Goal: Task Accomplishment & Management: Use online tool/utility

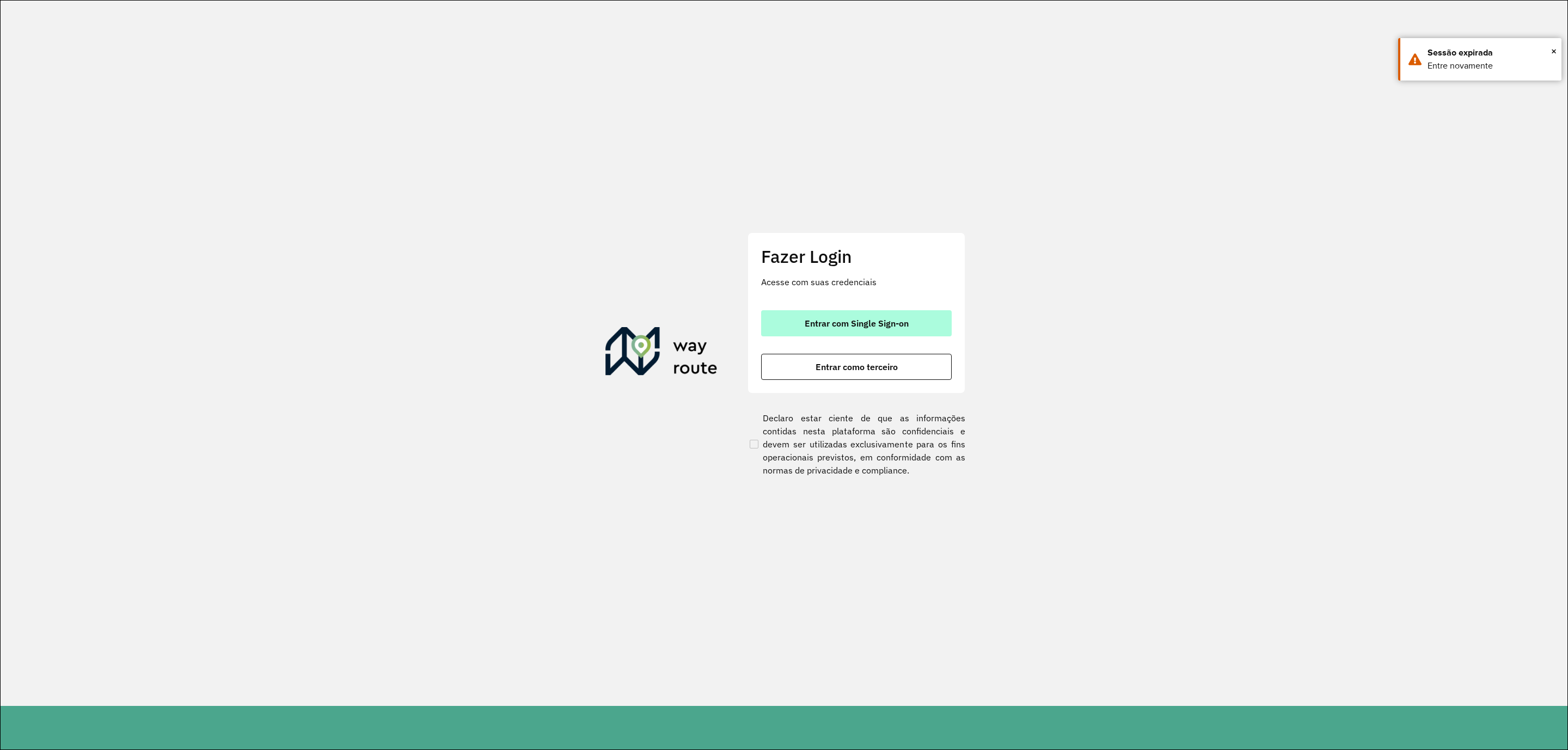
click at [871, 329] on button "Entrar com Single Sign-on" at bounding box center [856, 323] width 191 height 26
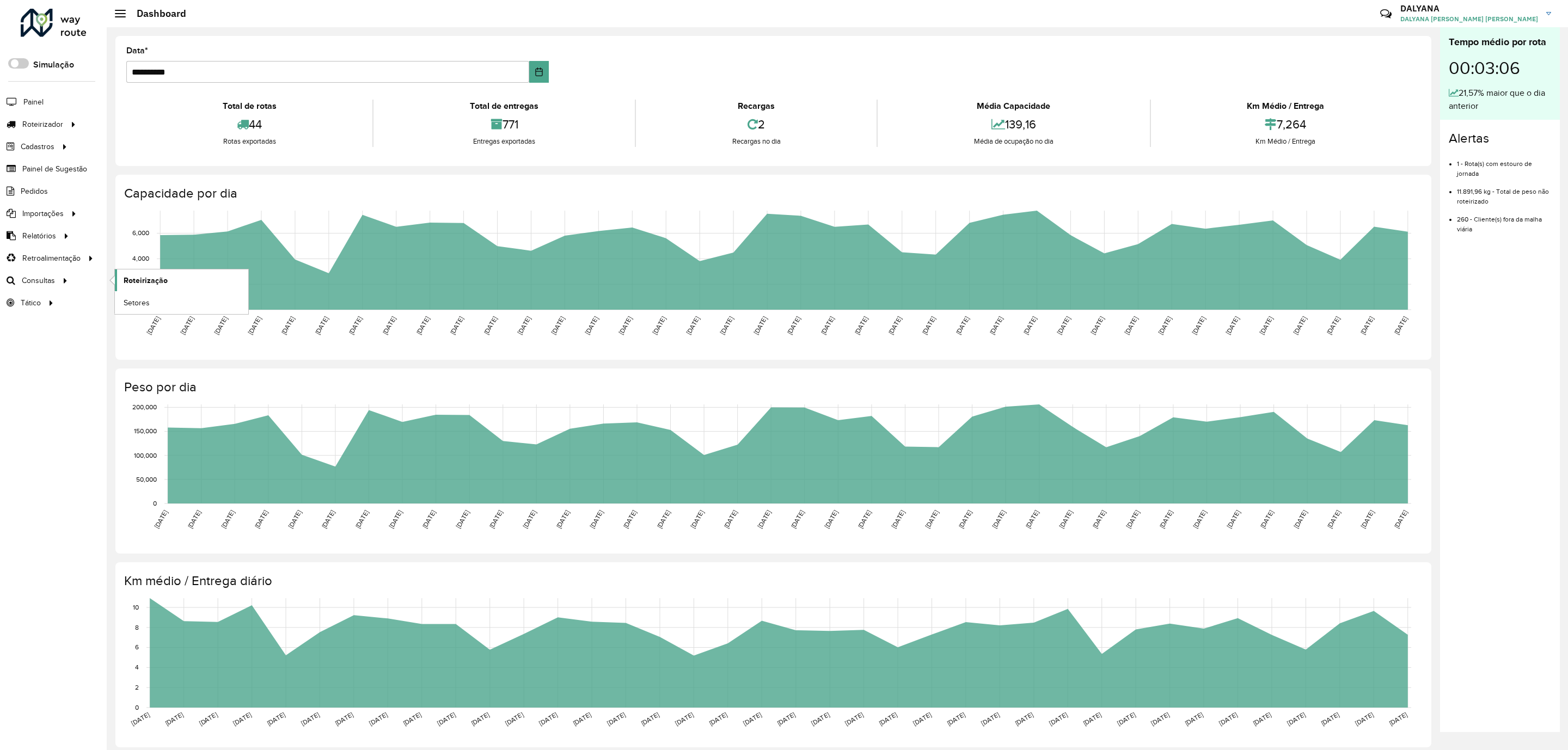
click at [147, 284] on span "Roteirização" at bounding box center [146, 281] width 44 height 12
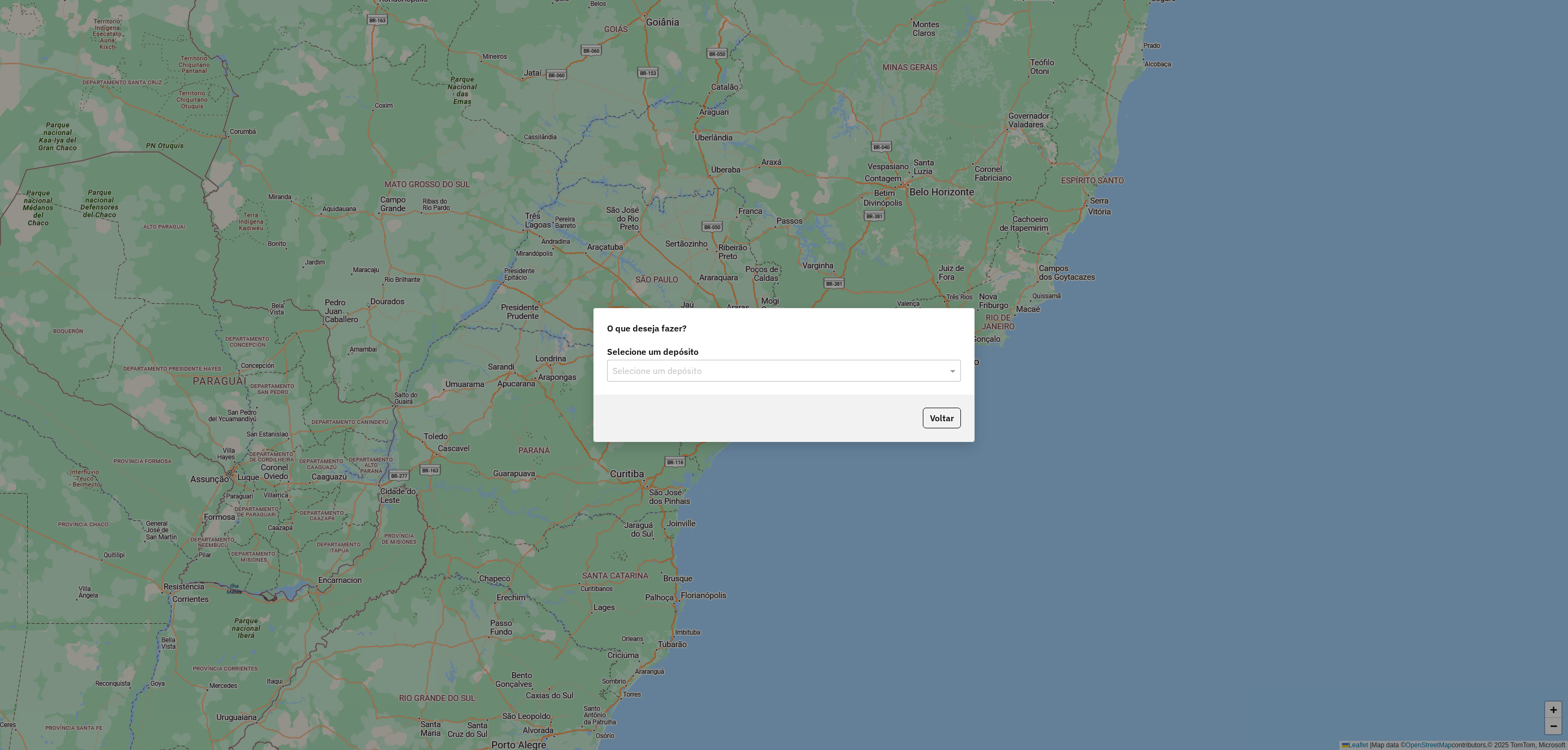
click at [777, 378] on div "Selecione um depósito" at bounding box center [784, 371] width 354 height 22
click at [647, 400] on span "CDD [DATE] Novo" at bounding box center [647, 402] width 69 height 9
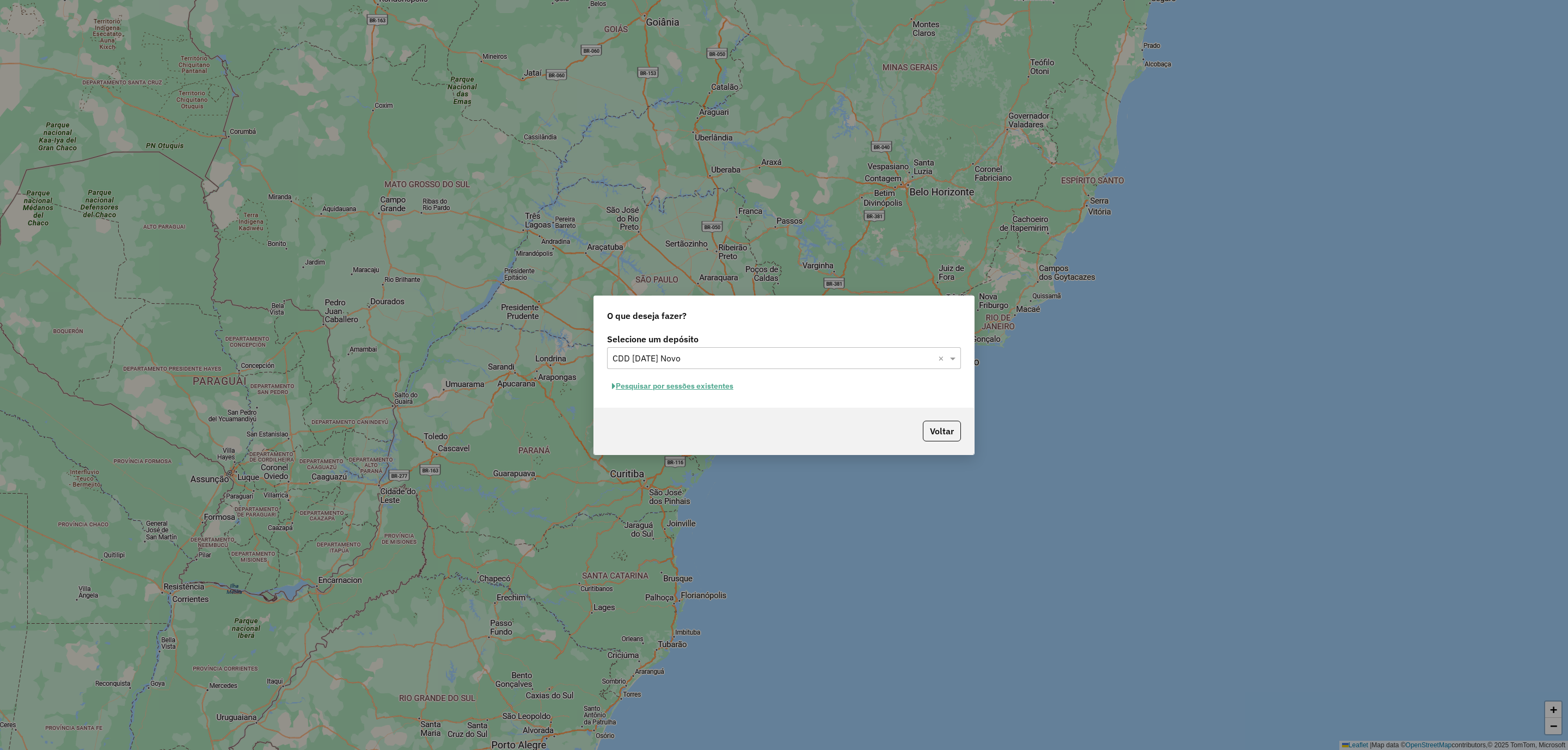
click at [640, 384] on button "Pesquisar por sessões existentes" at bounding box center [673, 386] width 131 height 17
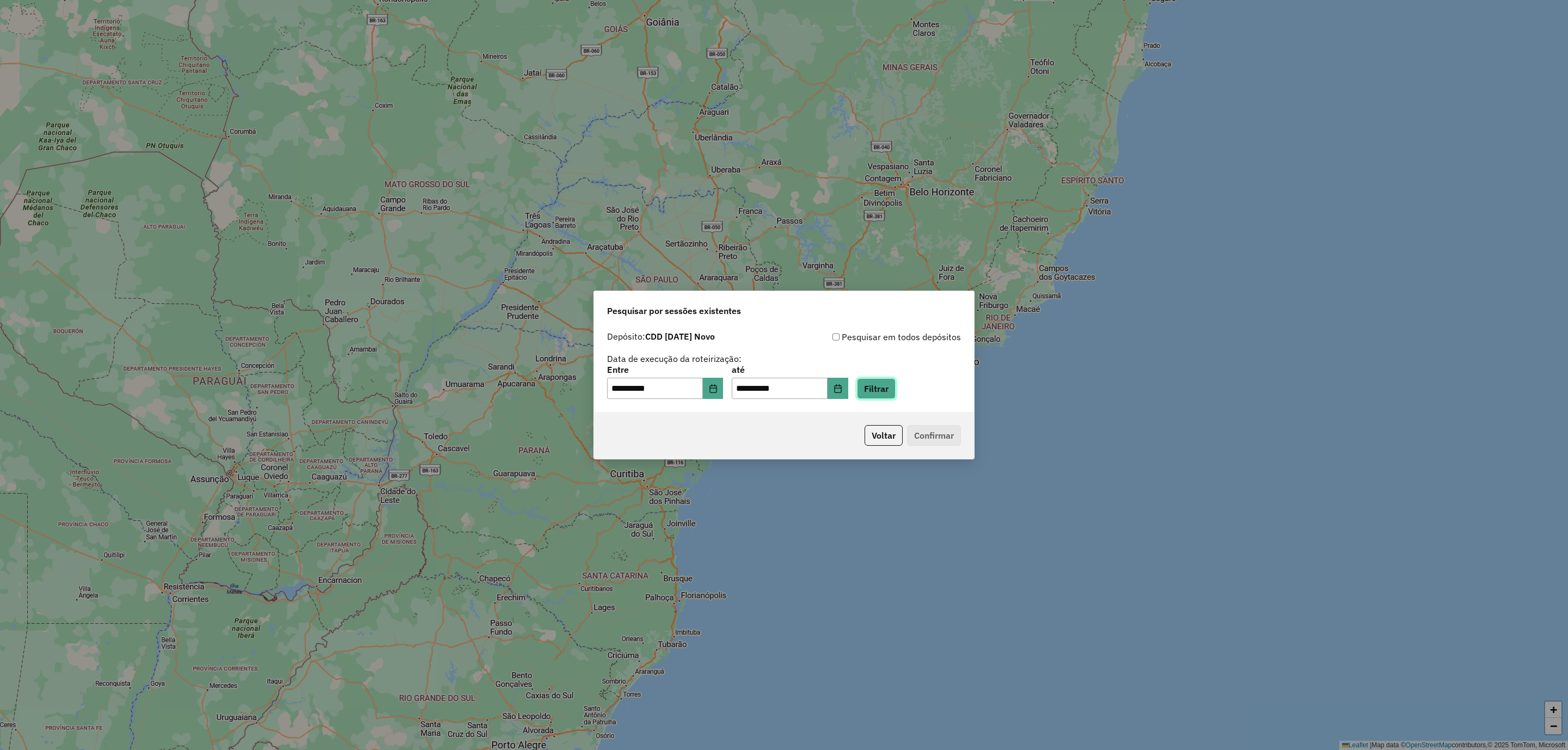
click at [896, 391] on button "Filtrar" at bounding box center [876, 389] width 39 height 21
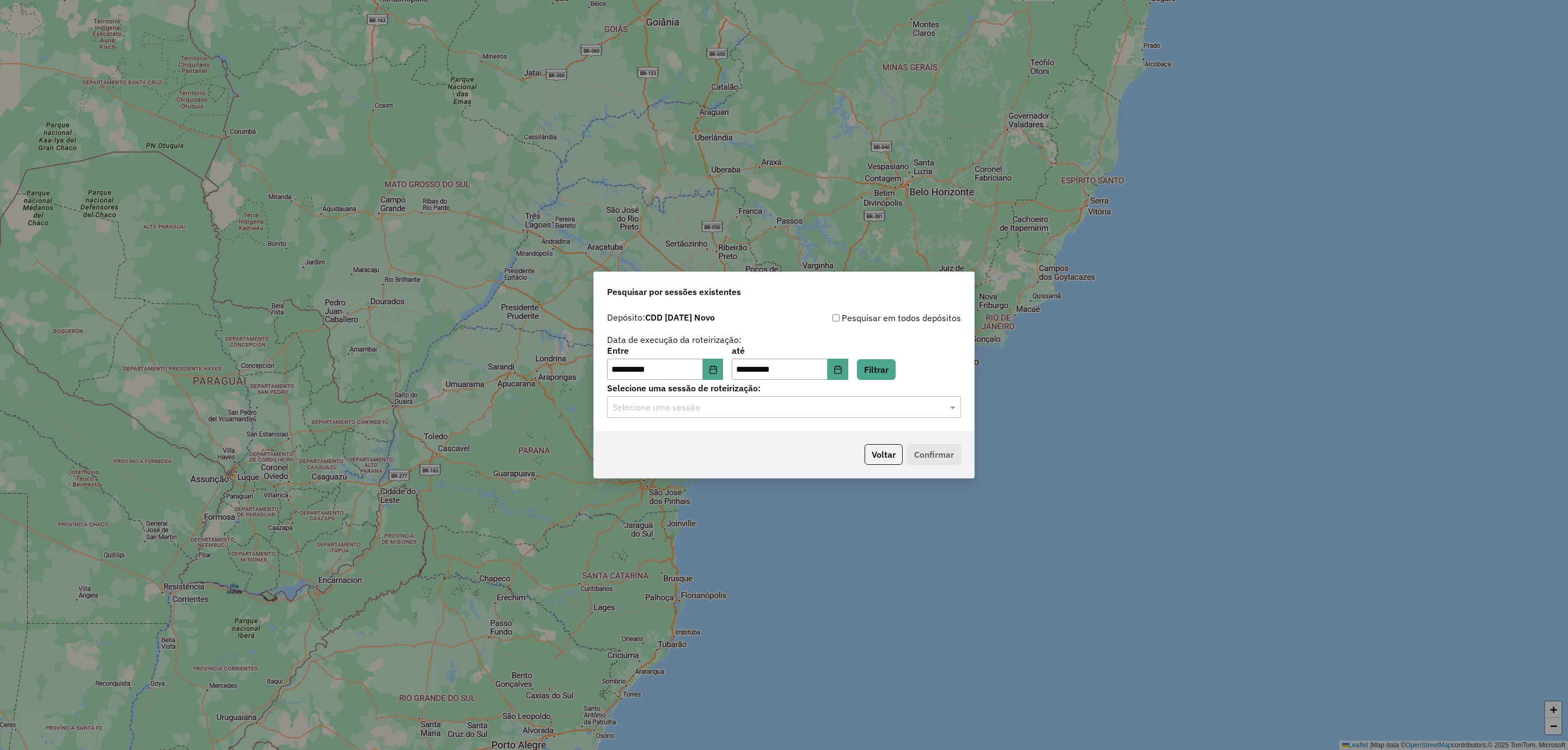
click at [708, 411] on input "text" at bounding box center [773, 408] width 321 height 13
click at [698, 459] on span "1229203 - 13/08/2025 19:18" at bounding box center [655, 457] width 86 height 9
click at [928, 456] on button "Confirmar" at bounding box center [934, 455] width 54 height 21
click at [923, 456] on button "Confirmar" at bounding box center [934, 455] width 54 height 21
click at [866, 512] on div "**********" at bounding box center [784, 375] width 1568 height 750
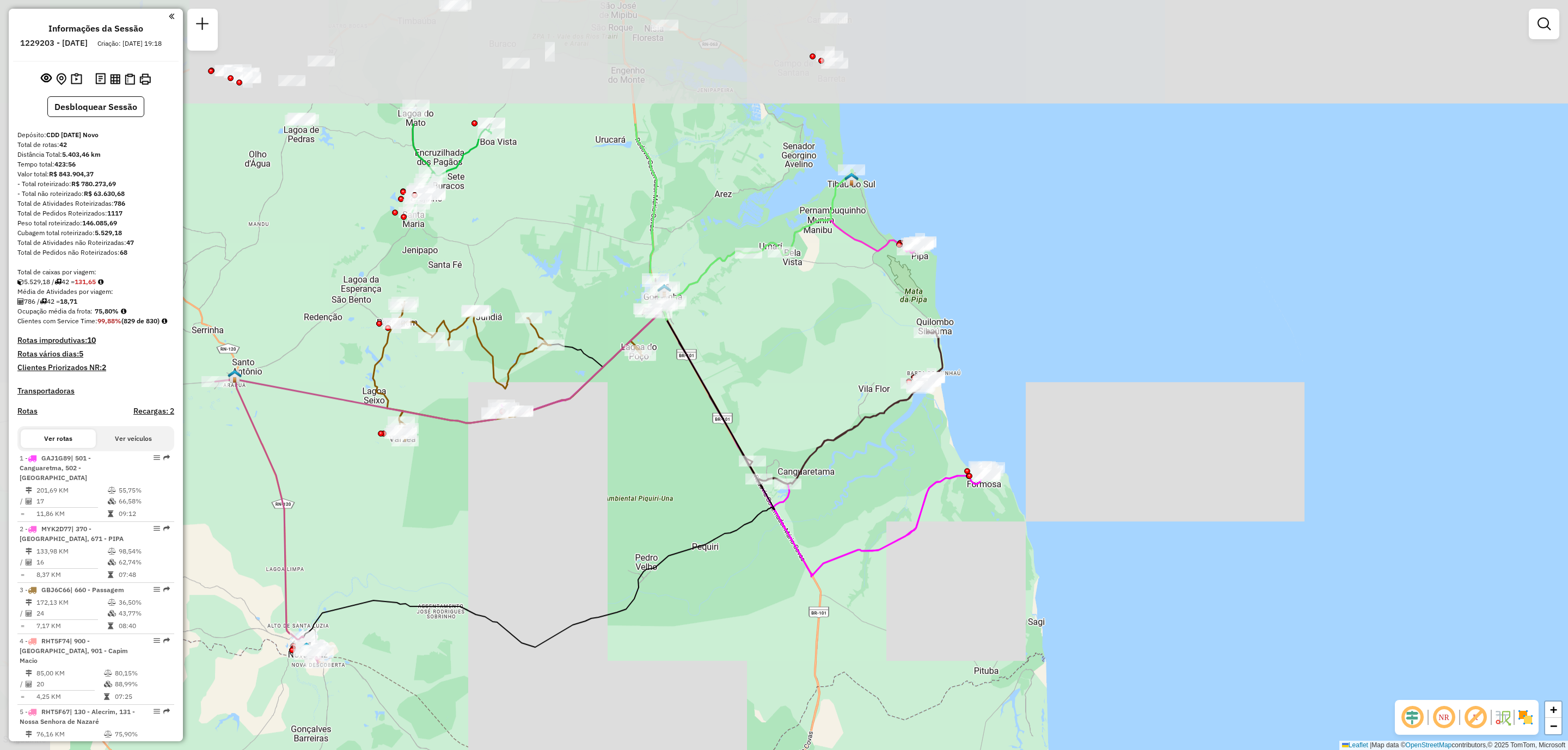
drag, startPoint x: 708, startPoint y: 195, endPoint x: 814, endPoint y: 396, distance: 227.2
click at [814, 396] on div "Janela de atendimento Grade de atendimento Capacidade Transportadoras Veículos …" at bounding box center [784, 375] width 1568 height 750
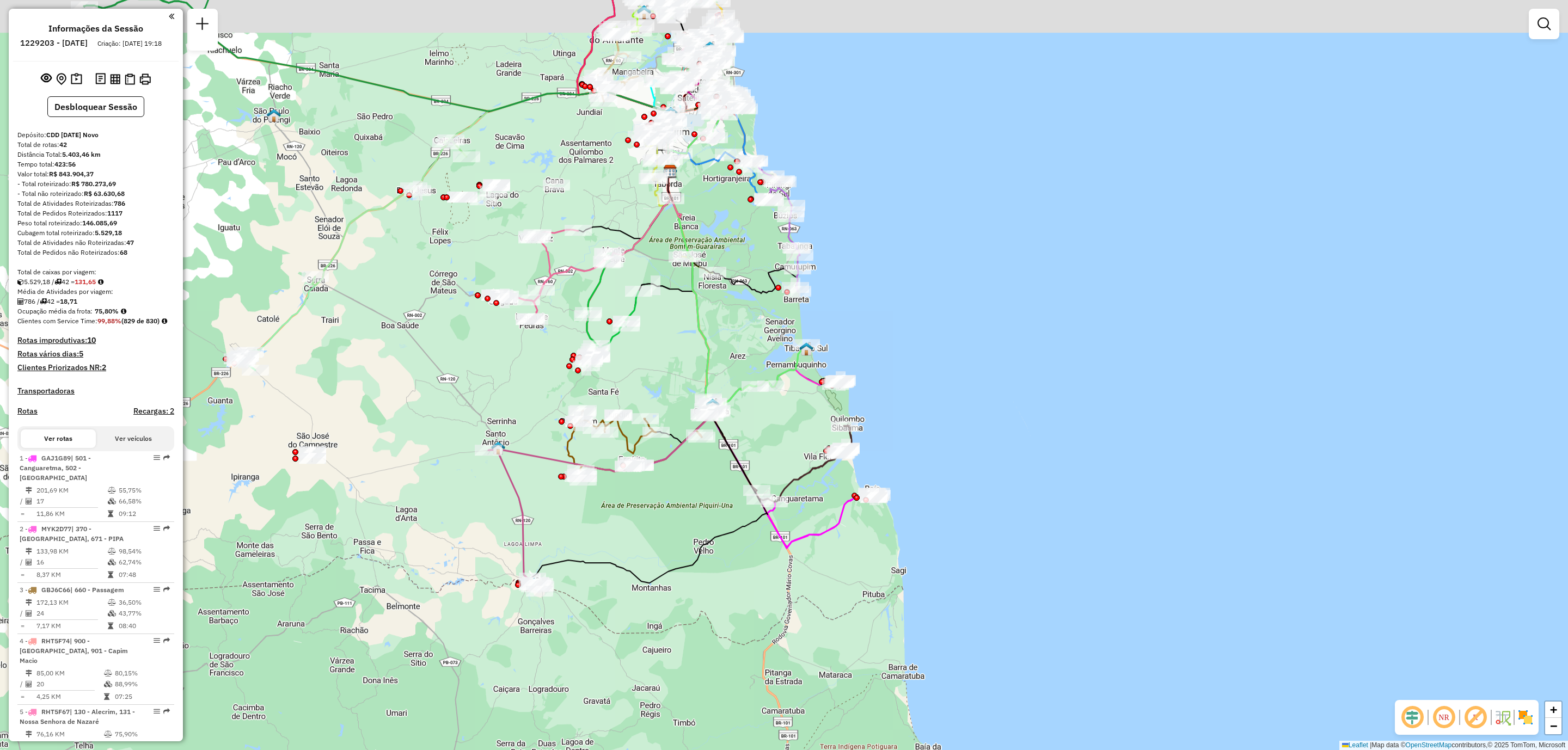
drag, startPoint x: 694, startPoint y: 293, endPoint x: 768, endPoint y: 379, distance: 113.5
click at [768, 379] on div "Janela de atendimento Grade de atendimento Capacidade Transportadoras Veículos …" at bounding box center [784, 375] width 1568 height 750
